Goal: Transaction & Acquisition: Purchase product/service

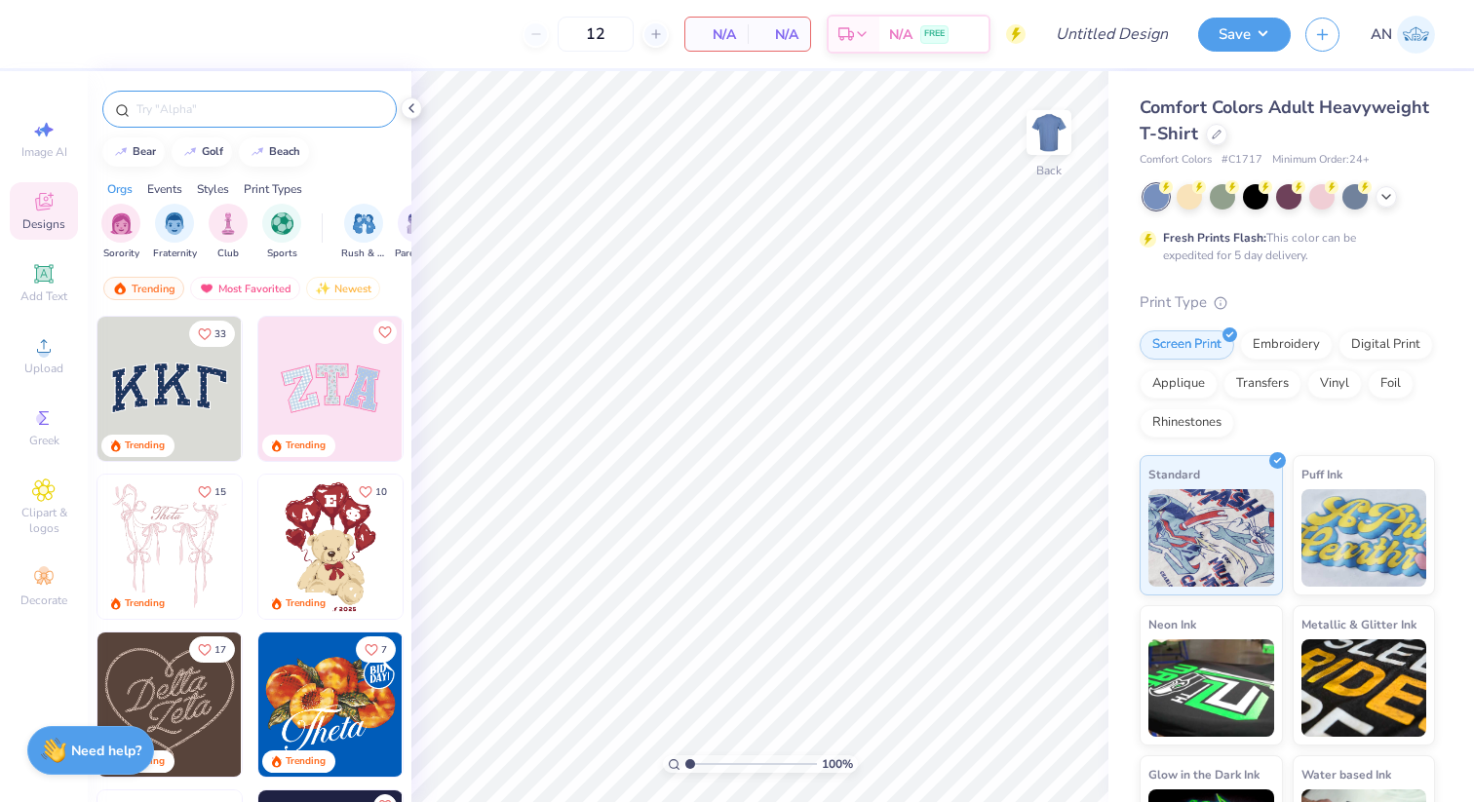
click at [255, 120] on div at bounding box center [249, 109] width 294 height 37
click at [239, 105] on input "text" at bounding box center [260, 108] width 250 height 19
type input "parents weekend"
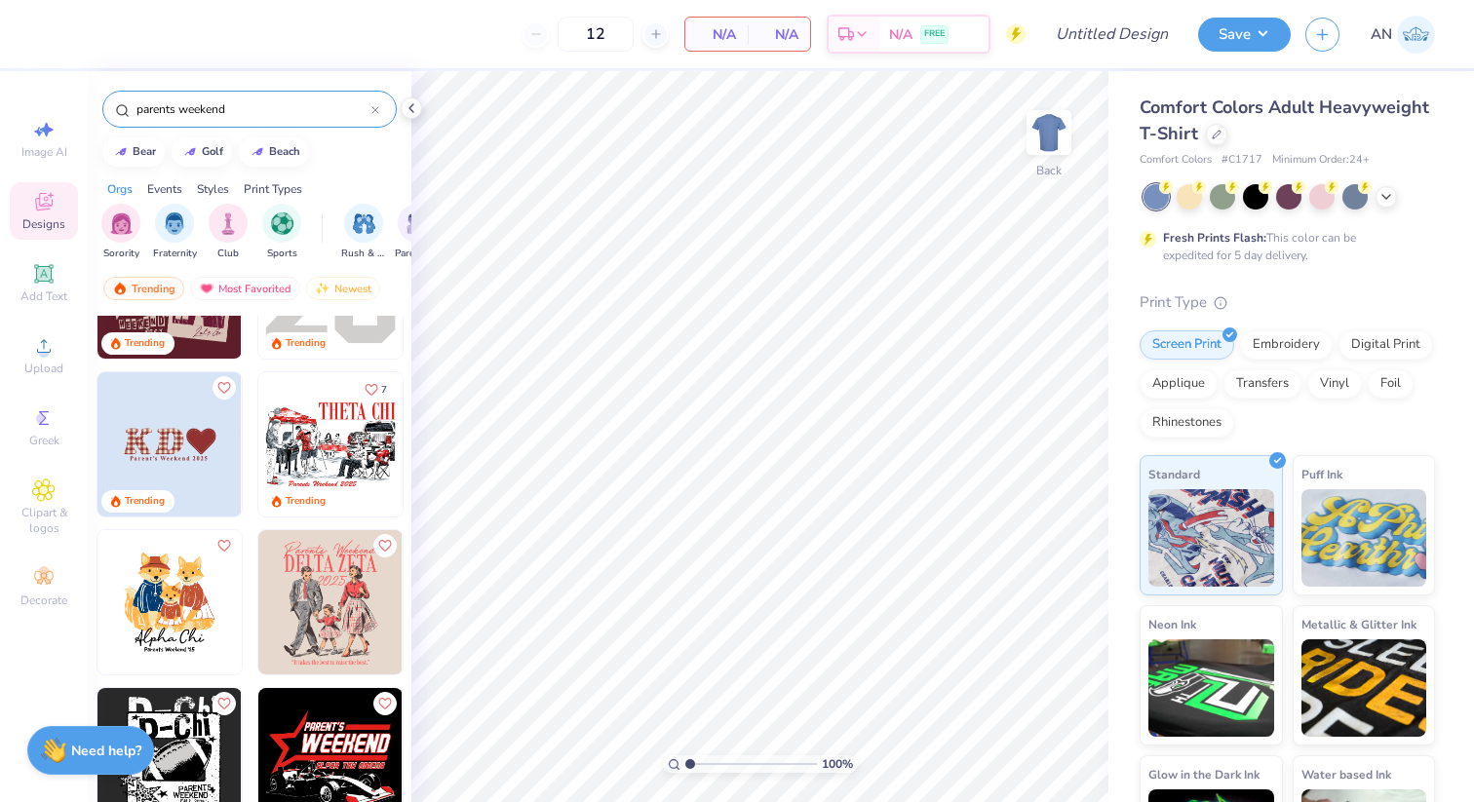
scroll to position [4, 0]
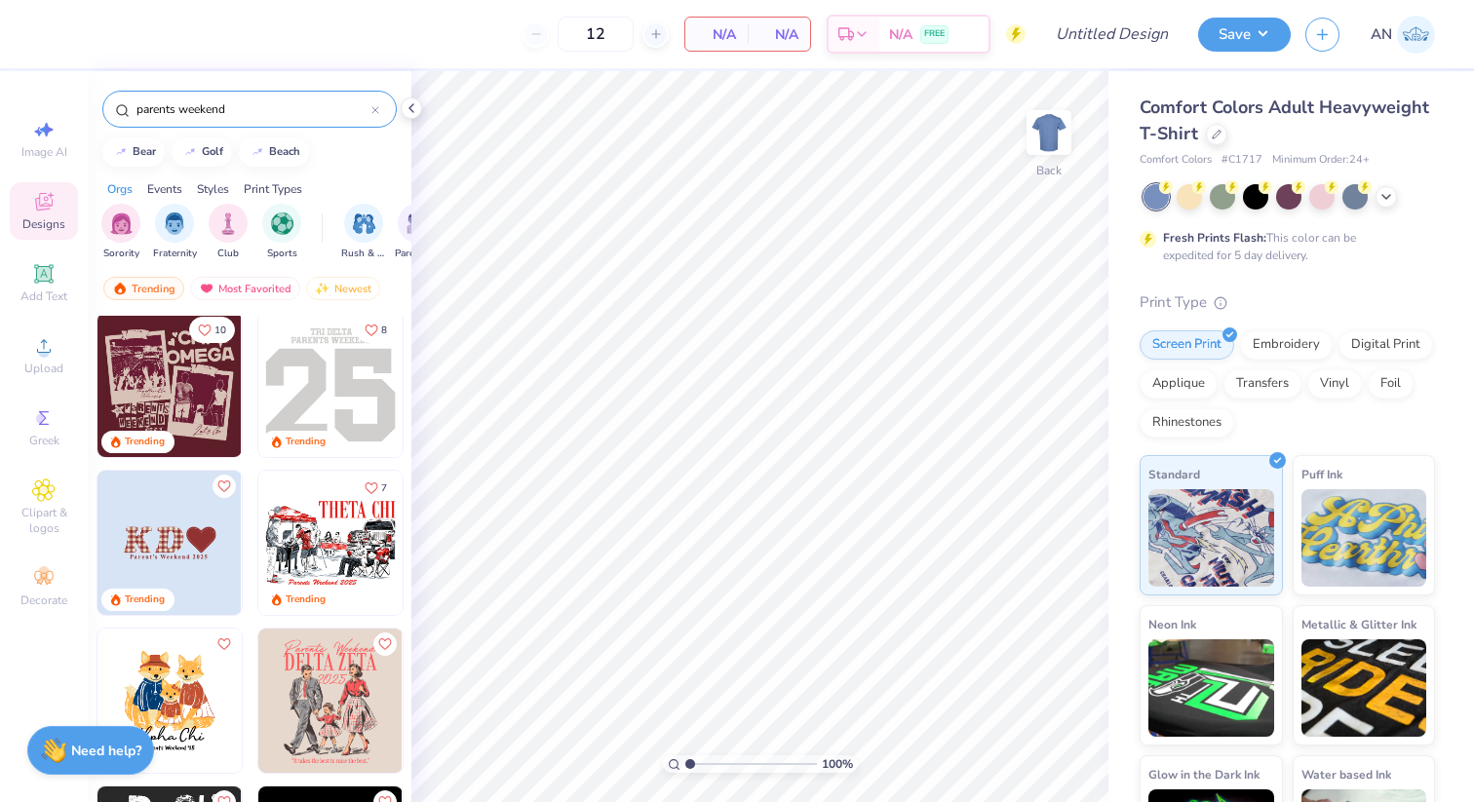
click at [328, 671] on img at bounding box center [330, 701] width 144 height 144
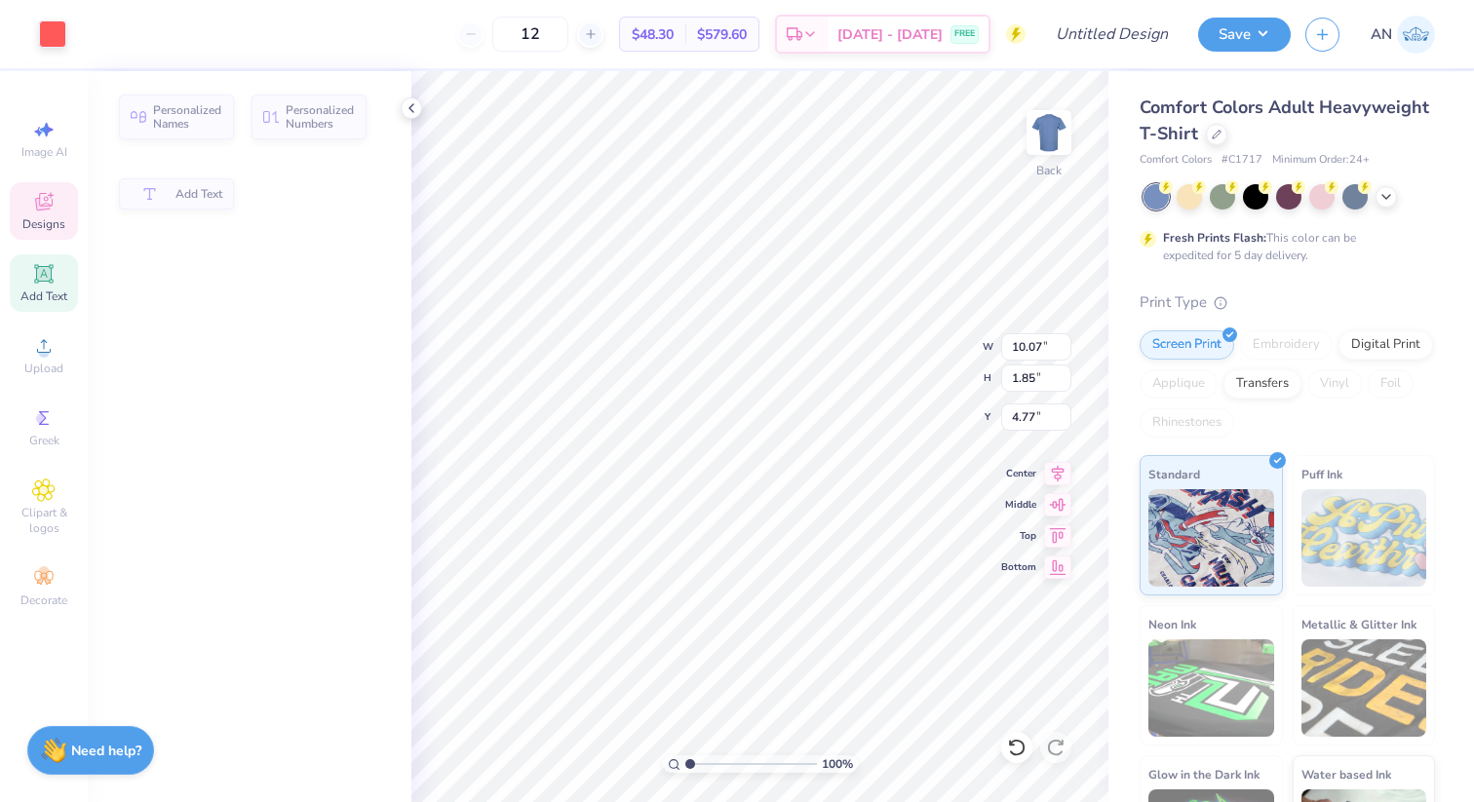
type input "10.07"
type input "1.85"
type input "4.77"
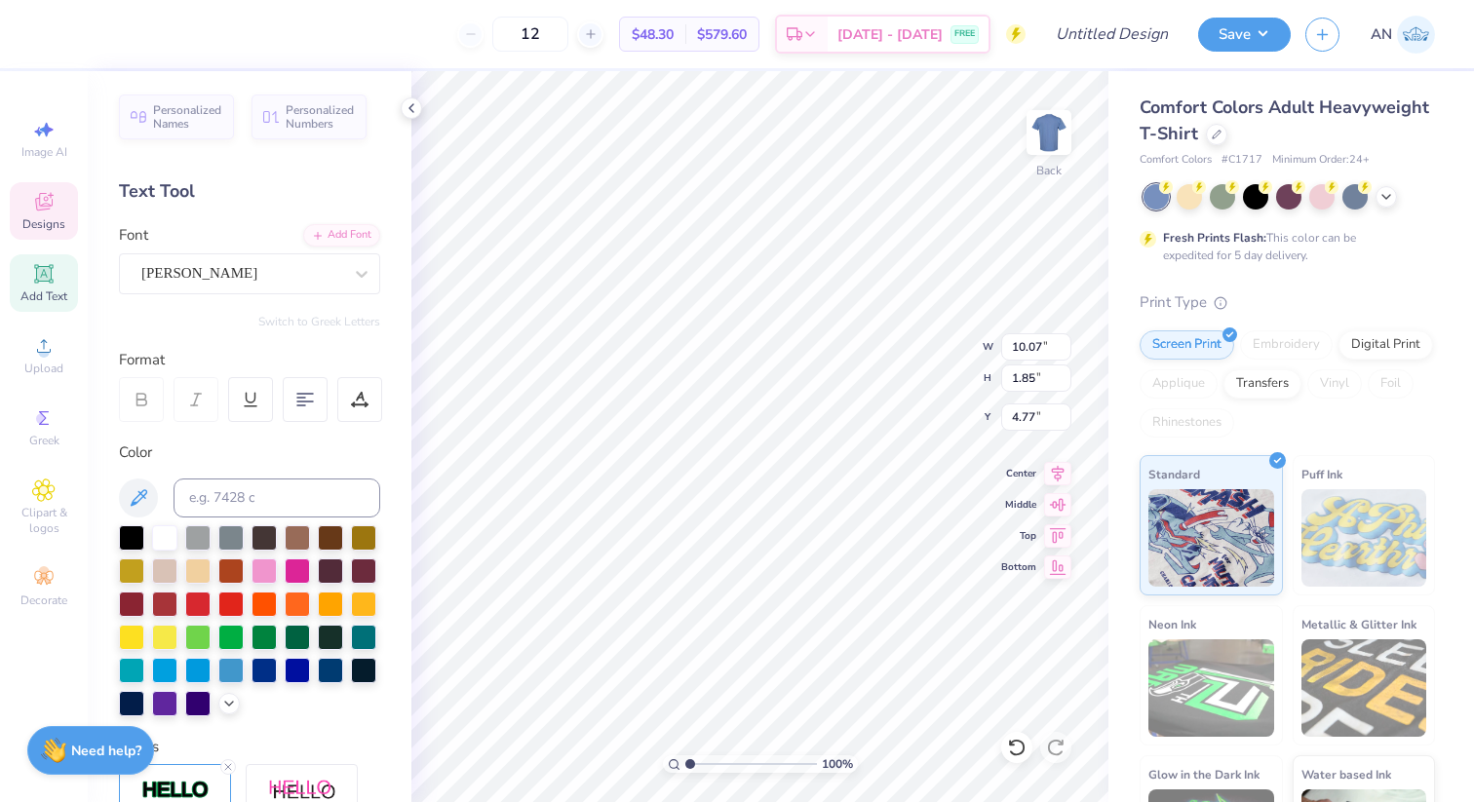
scroll to position [0, 5]
type textarea "C"
type textarea "CHI OMEGA"
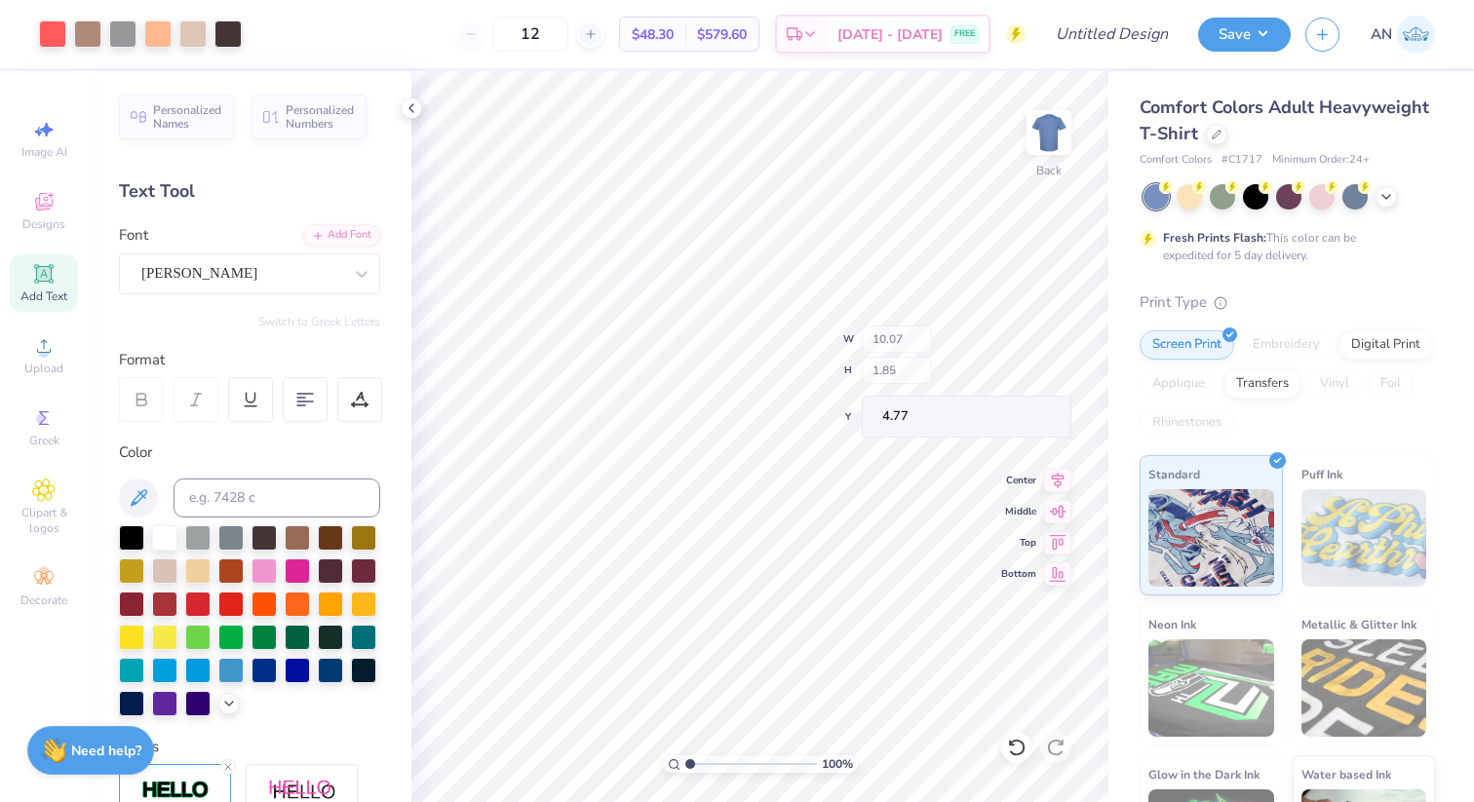
type input "8.49"
type input "0.55"
type input "15.98"
click at [1191, 199] on div at bounding box center [1189, 194] width 25 height 25
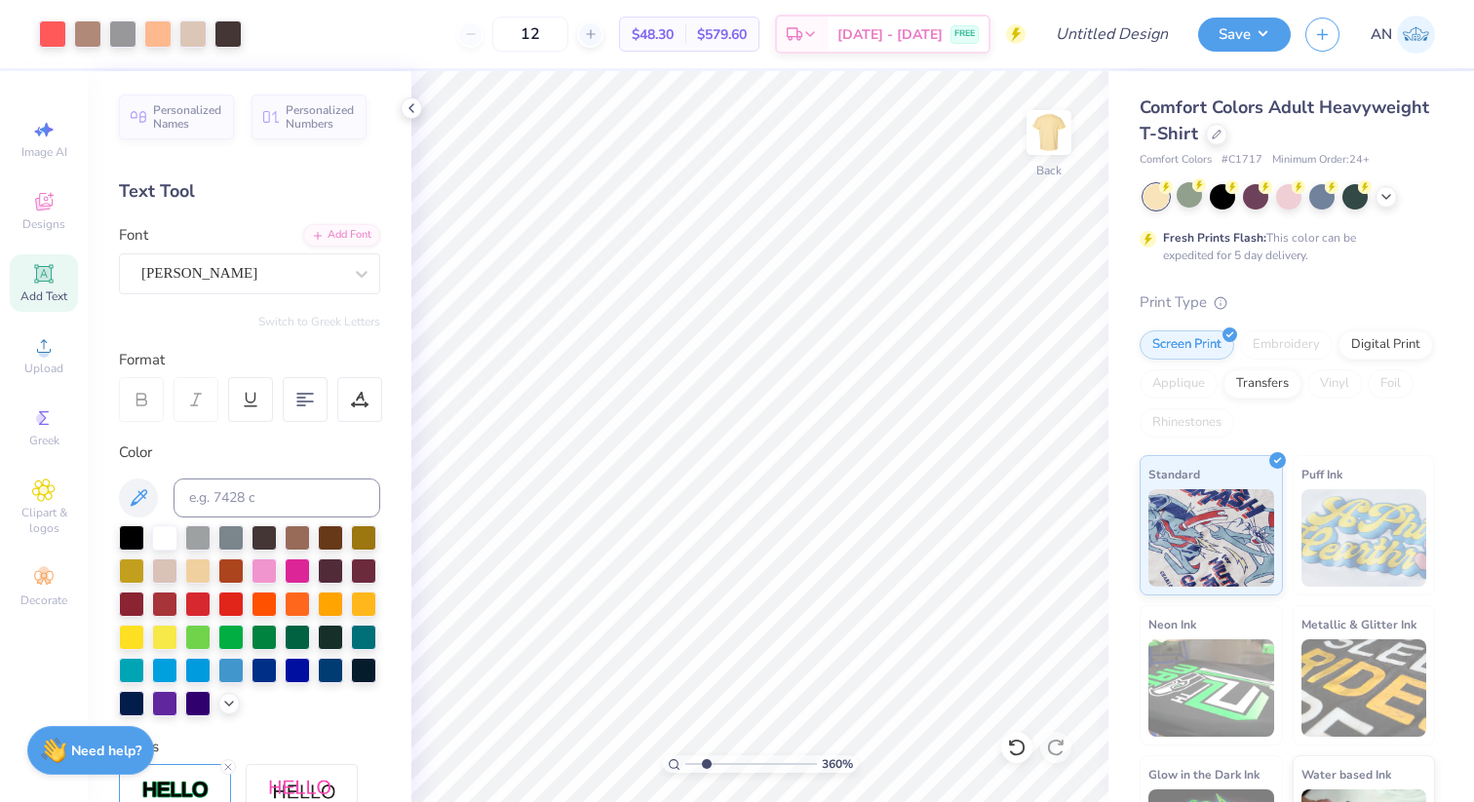
type input "1"
drag, startPoint x: 689, startPoint y: 761, endPoint x: 641, endPoint y: 773, distance: 50.1
click at [685, 773] on input "range" at bounding box center [751, 765] width 132 height 18
click at [1031, 168] on div "Back" at bounding box center [1049, 144] width 45 height 69
click at [1031, 168] on div "Front" at bounding box center [1049, 144] width 45 height 69
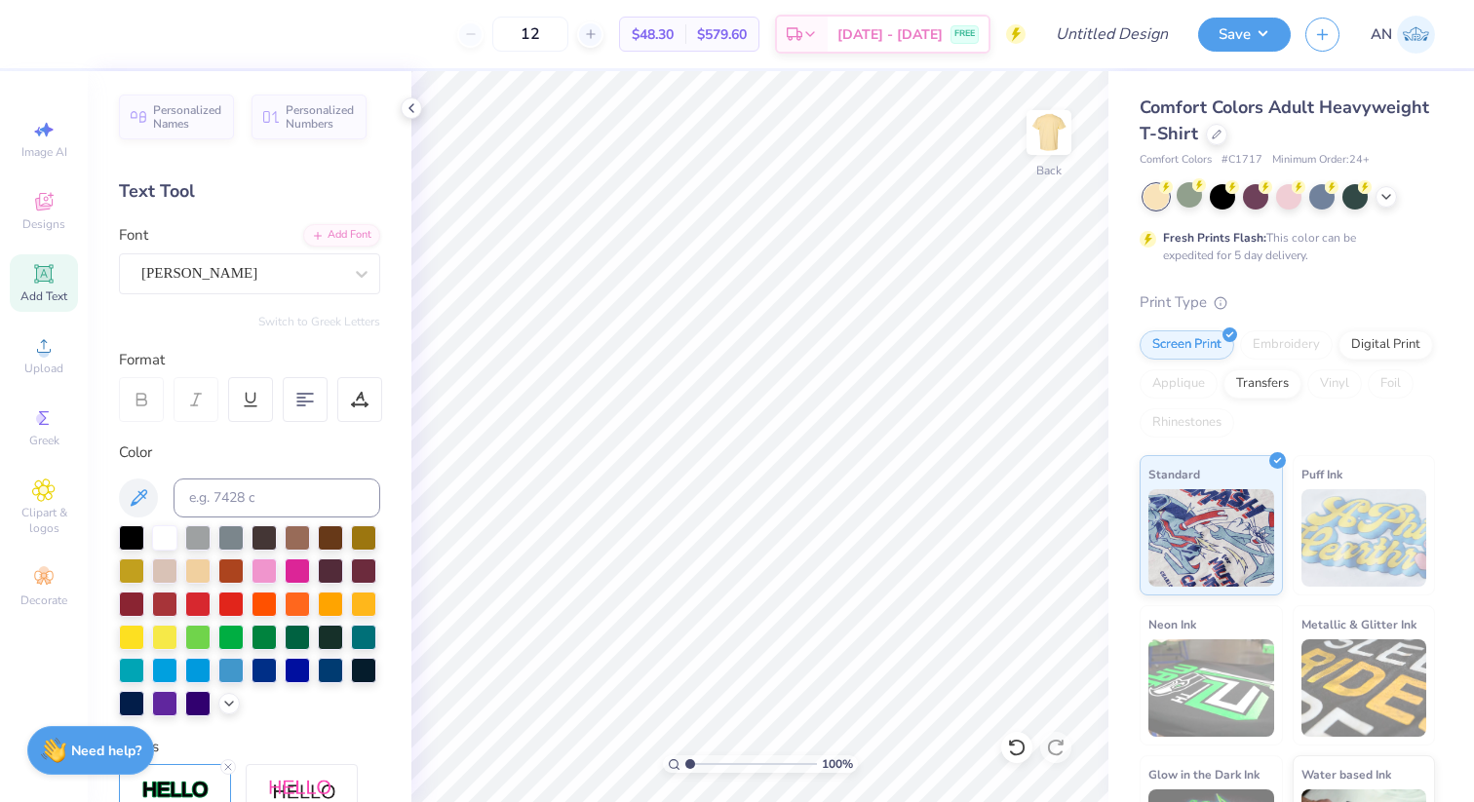
click at [1031, 168] on div "Back" at bounding box center [1049, 144] width 45 height 69
click at [1040, 141] on img at bounding box center [1049, 133] width 78 height 78
click at [261, 572] on div at bounding box center [264, 569] width 25 height 25
click at [1010, 748] on icon at bounding box center [1016, 747] width 19 height 19
click at [53, 36] on div at bounding box center [52, 32] width 27 height 27
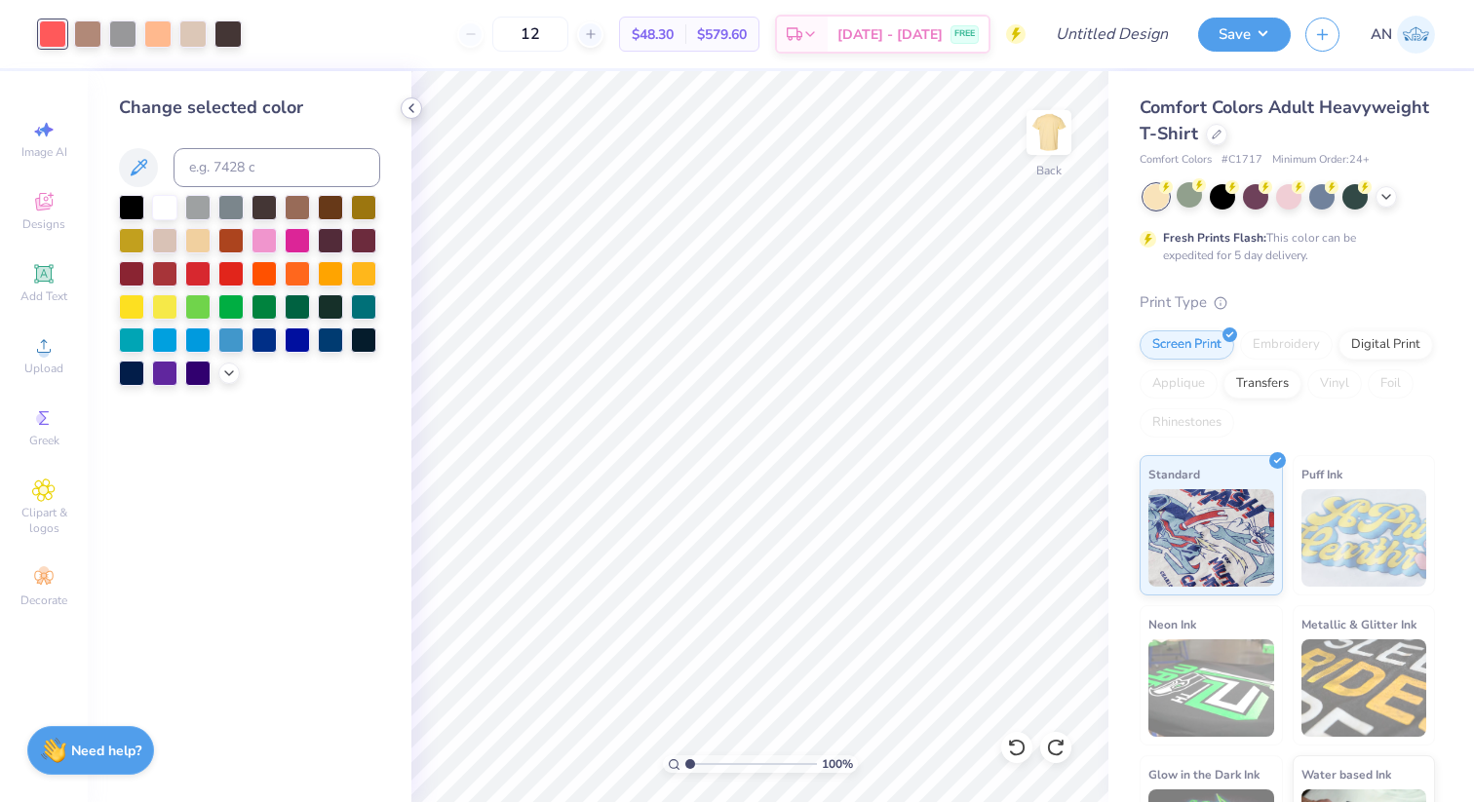
click at [409, 110] on icon at bounding box center [412, 108] width 16 height 16
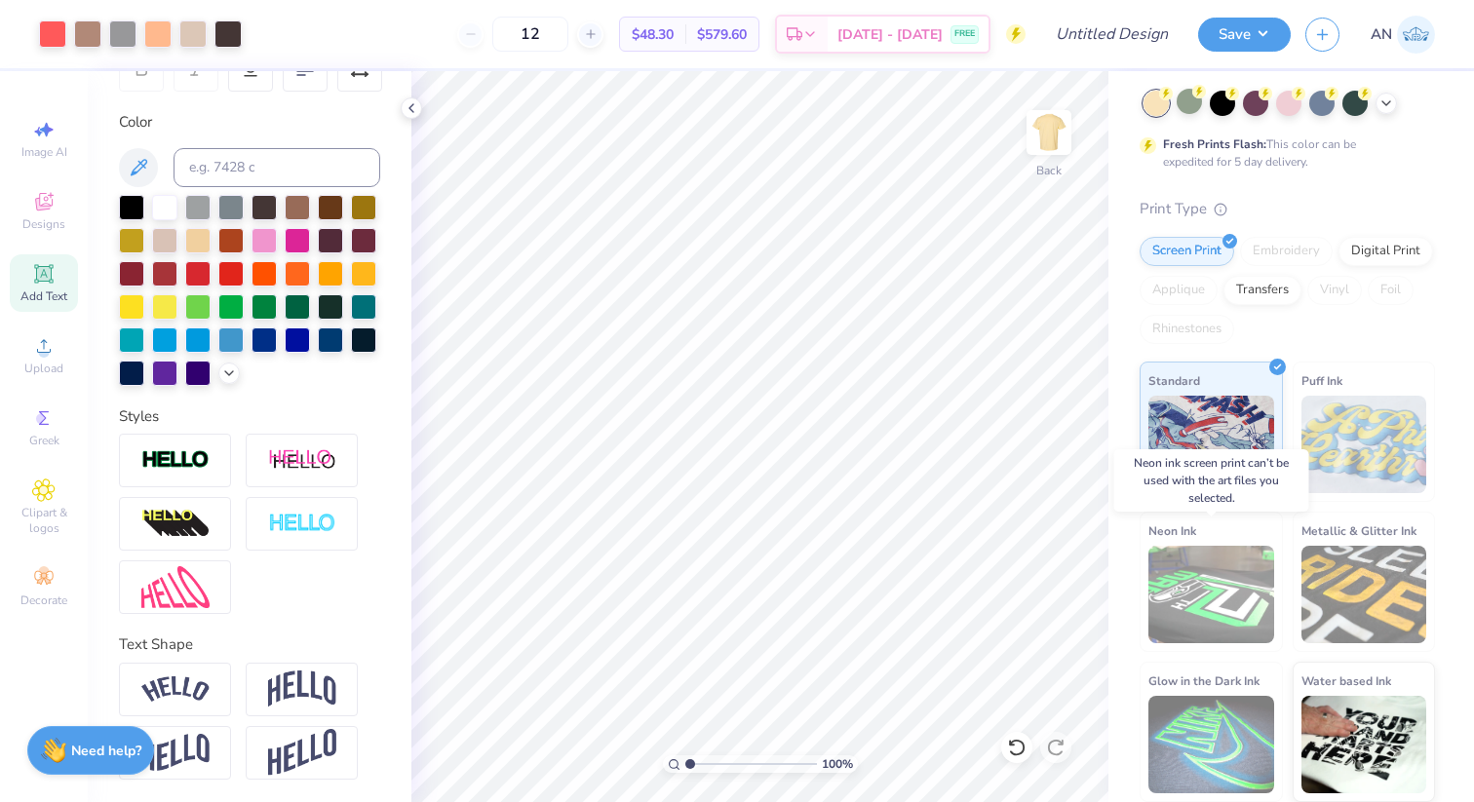
scroll to position [0, 0]
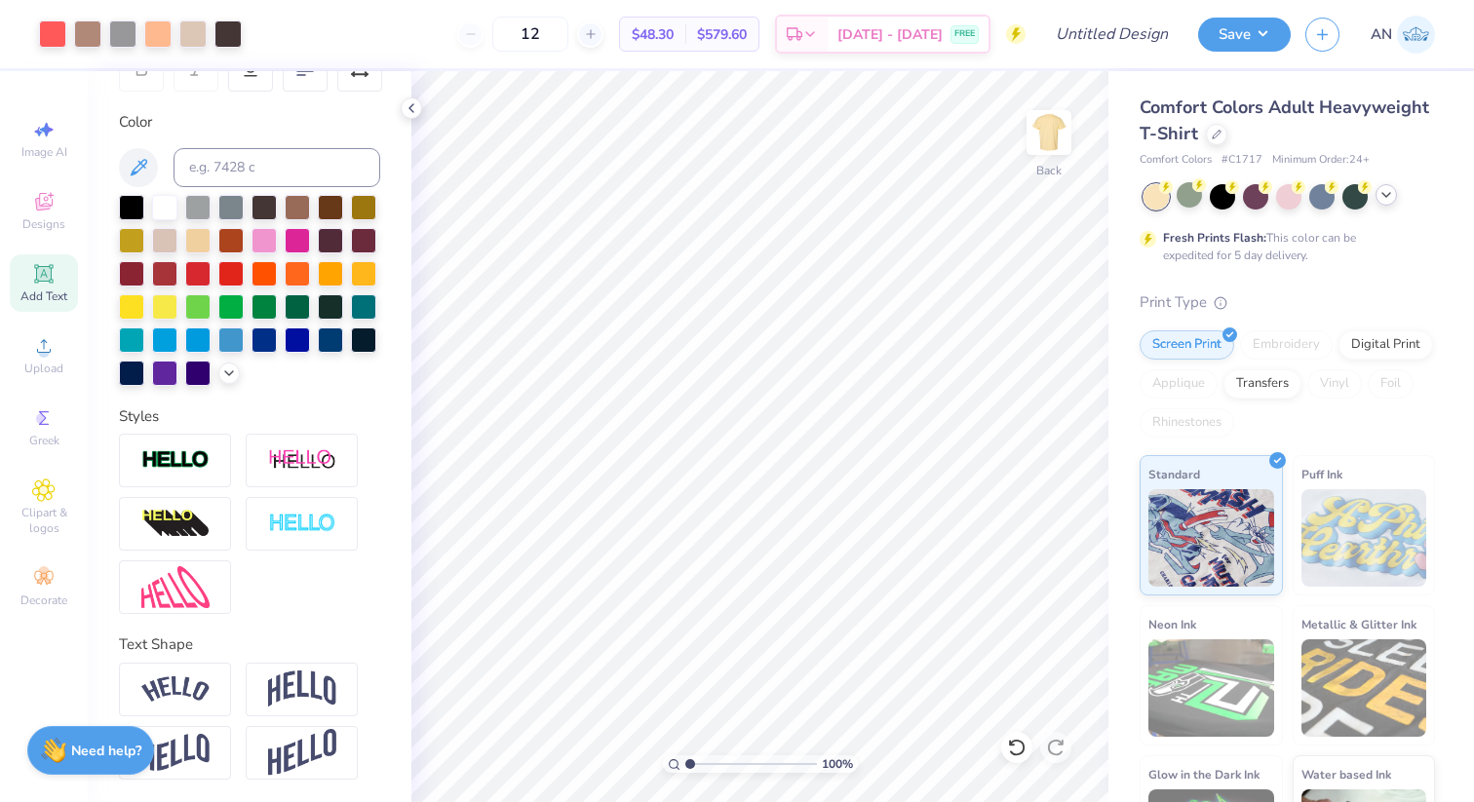
click at [1379, 198] on icon at bounding box center [1387, 195] width 16 height 16
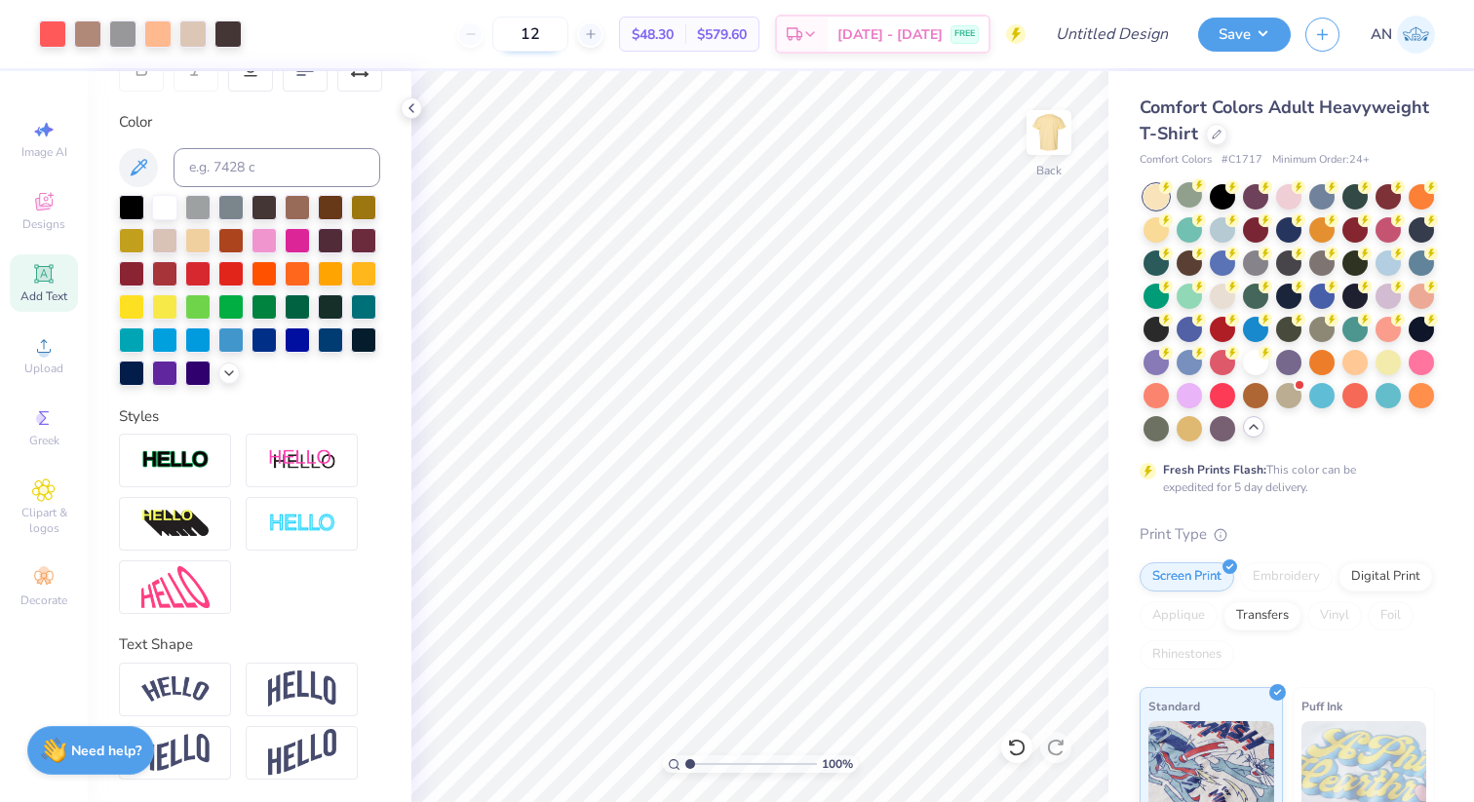
click at [568, 40] on input "12" at bounding box center [530, 34] width 76 height 35
click at [558, 34] on input "400" at bounding box center [520, 34] width 76 height 35
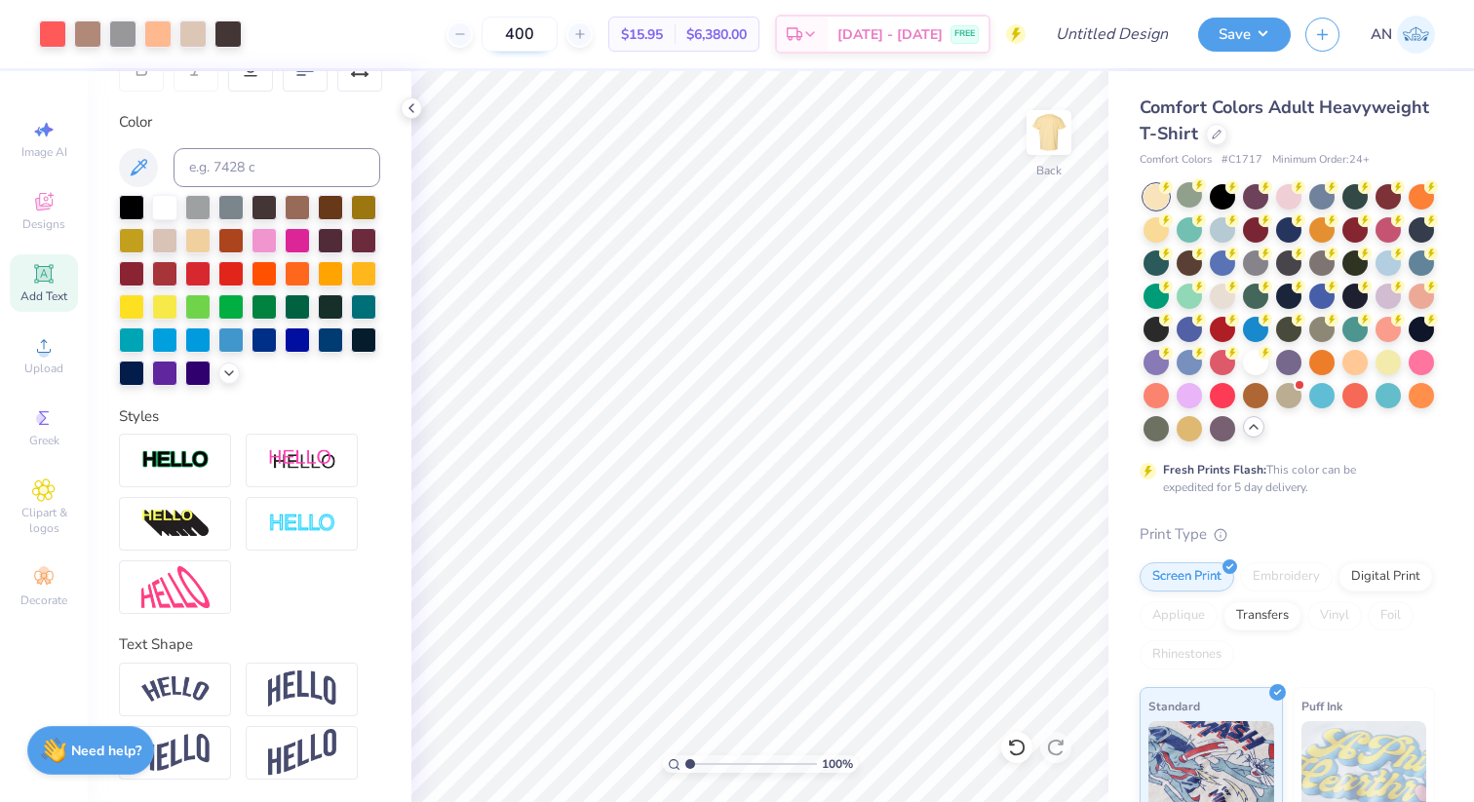
click at [558, 34] on input "400" at bounding box center [520, 34] width 76 height 35
type input "600"
click at [558, 31] on input "600" at bounding box center [520, 34] width 76 height 35
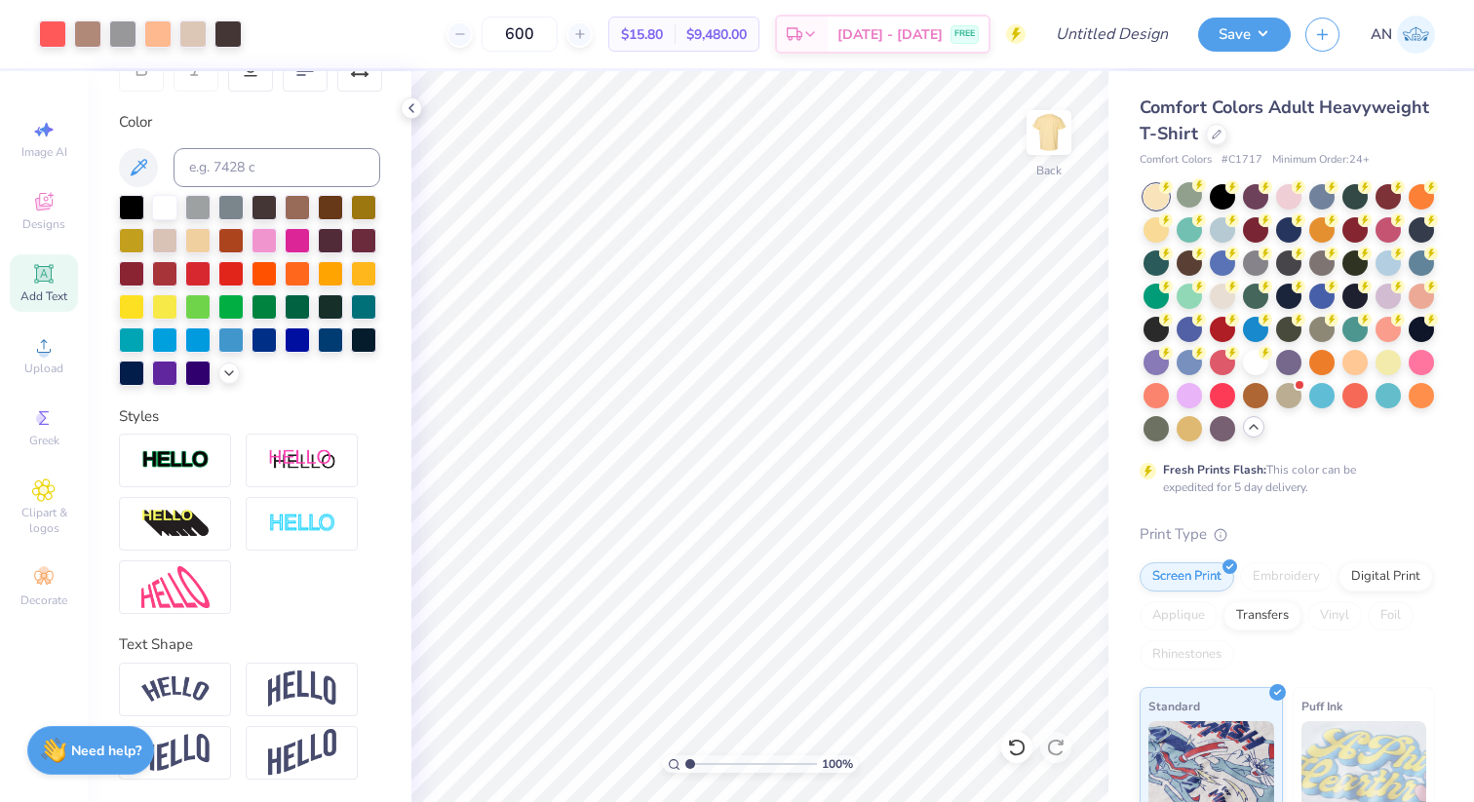
drag, startPoint x: 561, startPoint y: 31, endPoint x: 469, endPoint y: 21, distance: 92.2
click at [469, 21] on div "600" at bounding box center [520, 34] width 146 height 35
